Goal: Navigation & Orientation: Go to known website

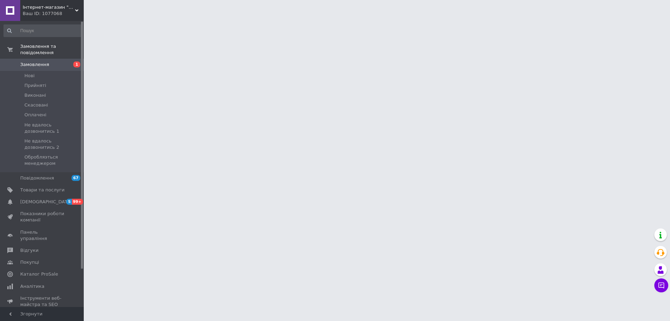
click at [64, 9] on span "Інтернет-магазин "VR-Textil"" at bounding box center [49, 7] width 52 height 6
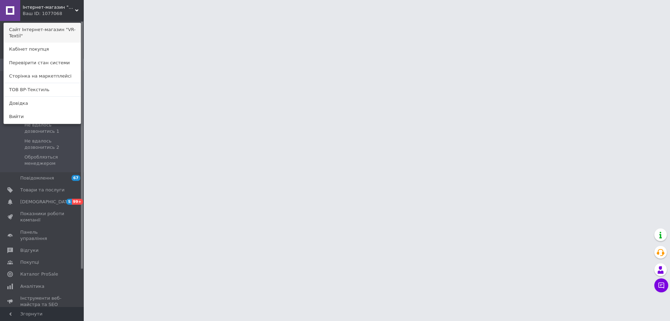
click at [62, 30] on link "Сайт Інтернет-магазин "VR-Textil"" at bounding box center [42, 33] width 77 height 20
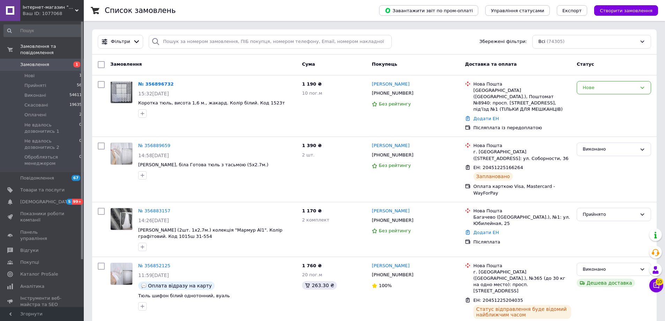
click at [67, 9] on span "Інтернет-магазин "VR-Textil"" at bounding box center [49, 7] width 52 height 6
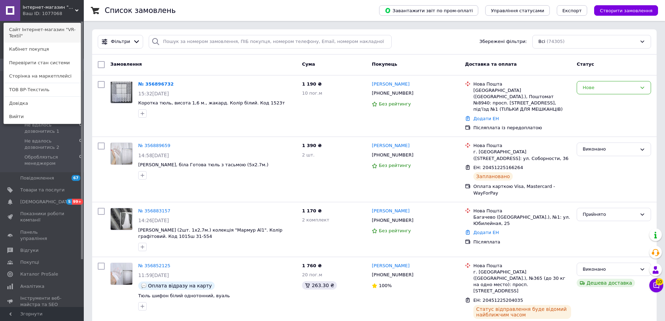
click at [62, 30] on link "Сайт Інтернет-магазин "VR-Textil"" at bounding box center [42, 33] width 77 height 20
